Goal: Task Accomplishment & Management: Use online tool/utility

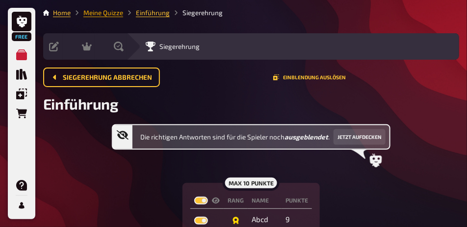
click at [102, 14] on link "Meine Quizze" at bounding box center [103, 13] width 40 height 8
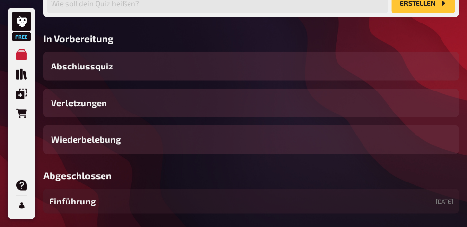
scroll to position [123, 0]
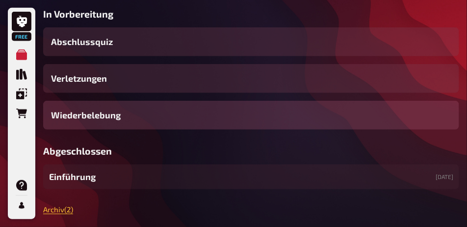
click at [139, 130] on div "Wiederbelebung" at bounding box center [251, 115] width 416 height 29
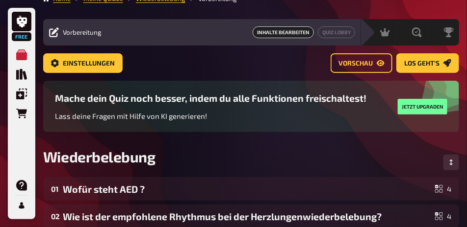
scroll to position [25, 0]
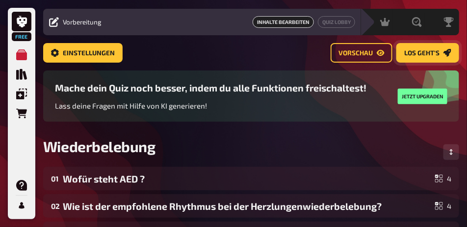
click at [423, 58] on button "Los geht's" at bounding box center [427, 53] width 63 height 20
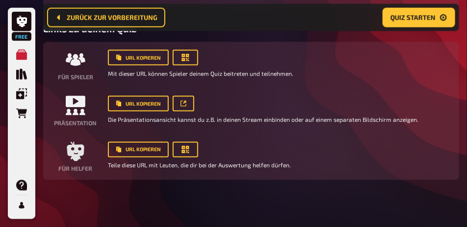
scroll to position [326, 0]
click at [192, 66] on button "button" at bounding box center [185, 58] width 25 height 16
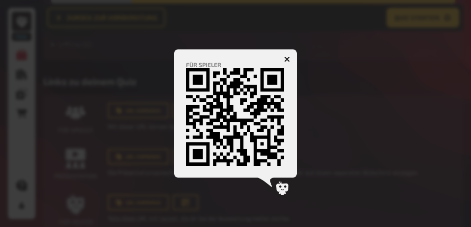
click at [288, 57] on icon "button" at bounding box center [286, 58] width 9 height 9
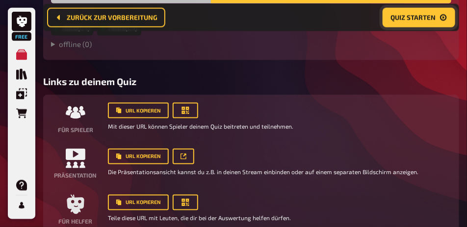
click at [405, 18] on span "Quiz starten" at bounding box center [412, 17] width 45 height 7
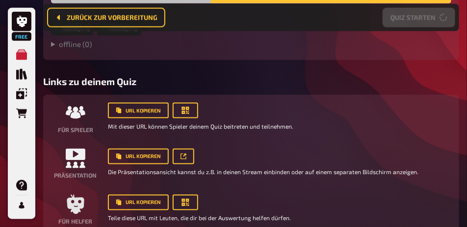
scroll to position [215, 0]
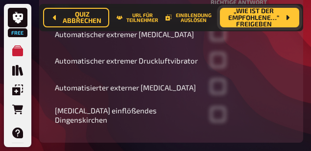
scroll to position [324, 0]
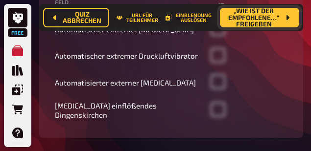
click at [259, 22] on span "„Wie ist der empfohlene…“ freigeben" at bounding box center [254, 18] width 52 height 20
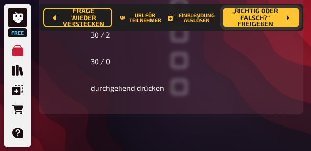
scroll to position [389, 0]
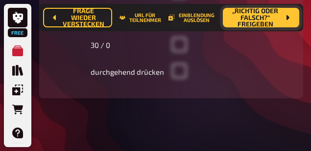
click at [260, 17] on span "„Richtig oder falsch?“ freigeben" at bounding box center [255, 18] width 49 height 20
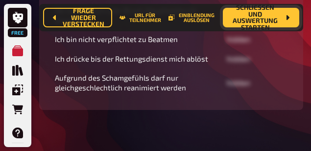
scroll to position [340, 0]
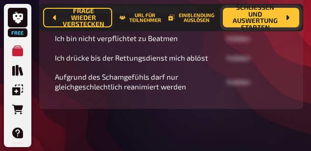
click at [245, 22] on span "Schließen und Auswertung starten" at bounding box center [255, 17] width 49 height 26
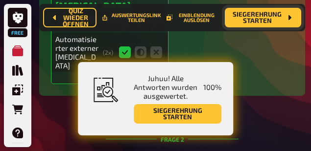
click at [257, 81] on div "Antwort Automatisierter externer [MEDICAL_DATA] 100 % 0 % 0 % Automatisierter e…" at bounding box center [172, 21] width 243 height 126
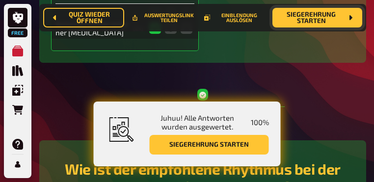
scroll to position [281, 0]
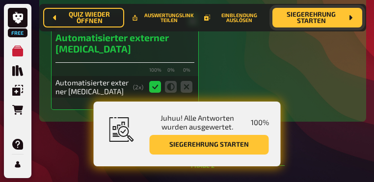
click at [254, 118] on span "100 %" at bounding box center [259, 122] width 18 height 9
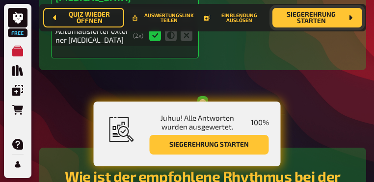
scroll to position [340, 0]
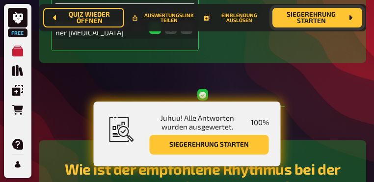
click at [238, 146] on button "Siegerehrung starten" at bounding box center [209, 145] width 119 height 20
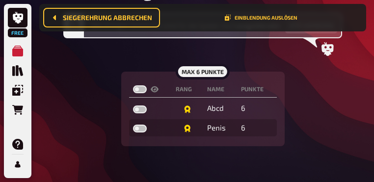
scroll to position [59, 0]
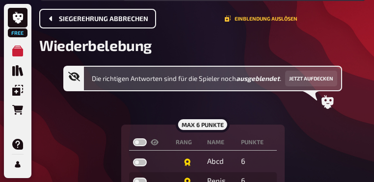
click at [99, 16] on span "Siegerehrung abbrechen" at bounding box center [103, 19] width 89 height 7
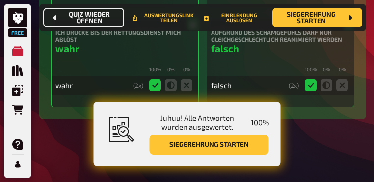
scroll to position [1020, 0]
drag, startPoint x: 56, startPoint y: 67, endPoint x: 75, endPoint y: 68, distance: 19.1
click at [75, 43] on h4 "Ich drücke bis der Rettungsdienst mich ablöst" at bounding box center [124, 36] width 139 height 14
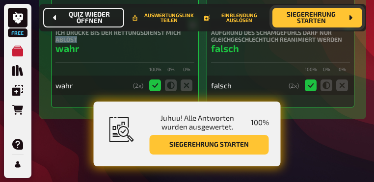
click at [310, 24] on span "Siegerehrung starten" at bounding box center [311, 17] width 62 height 13
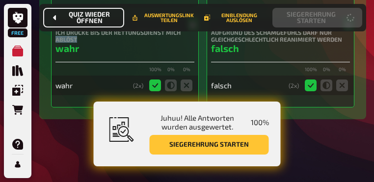
scroll to position [157, 0]
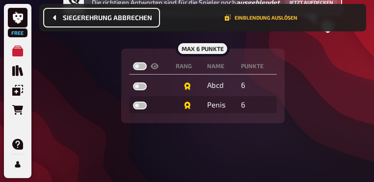
click at [143, 68] on label at bounding box center [140, 66] width 14 height 8
click at [133, 62] on input "checkbox" at bounding box center [132, 62] width 0 height 0
checkbox input "true"
